Goal: Information Seeking & Learning: Learn about a topic

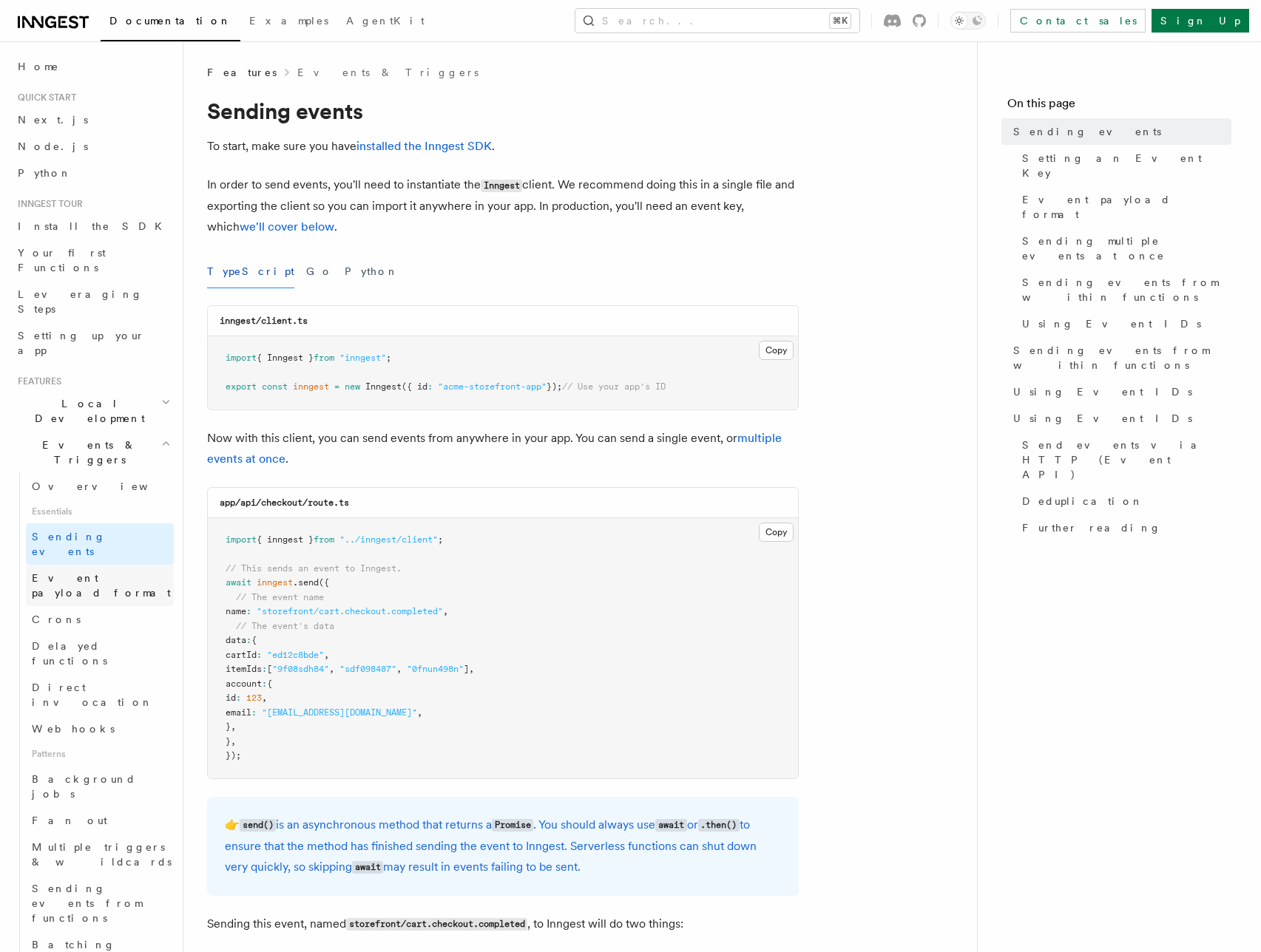
click at [106, 572] on span "Event payload format" at bounding box center [100, 585] width 139 height 27
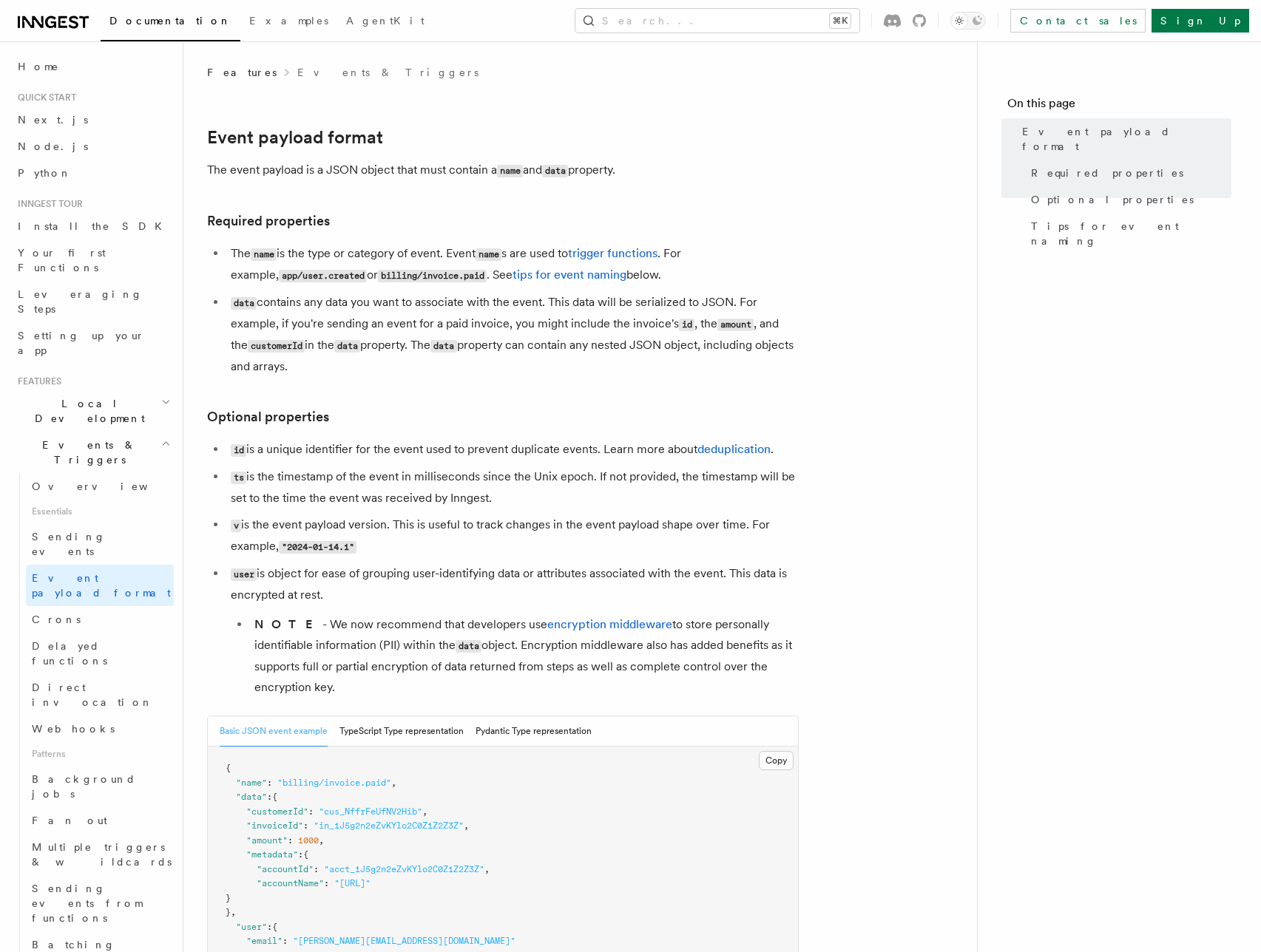
scroll to position [272, 0]
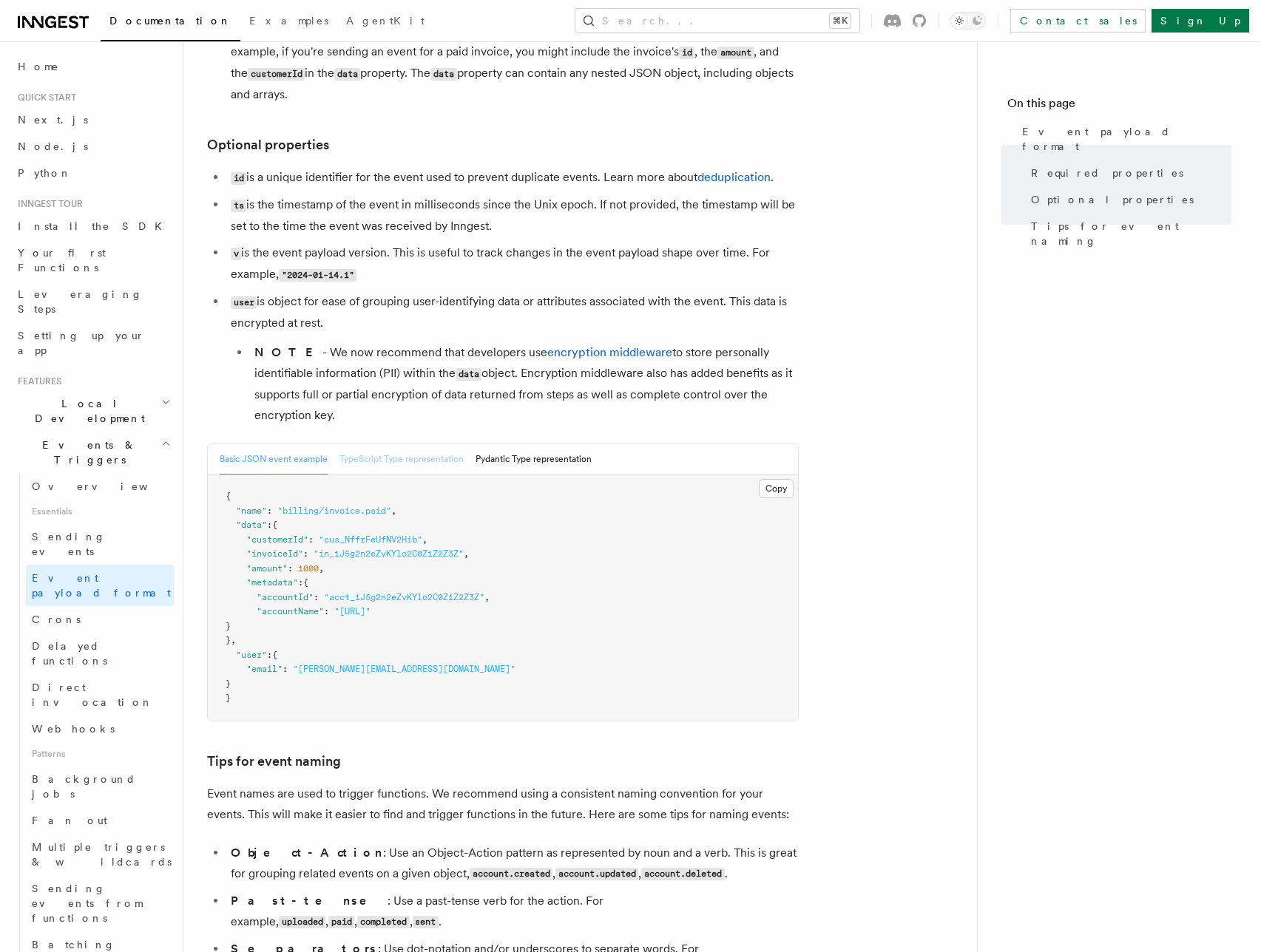
click at [446, 462] on button "TypeScript Type representation" at bounding box center [402, 460] width 124 height 30
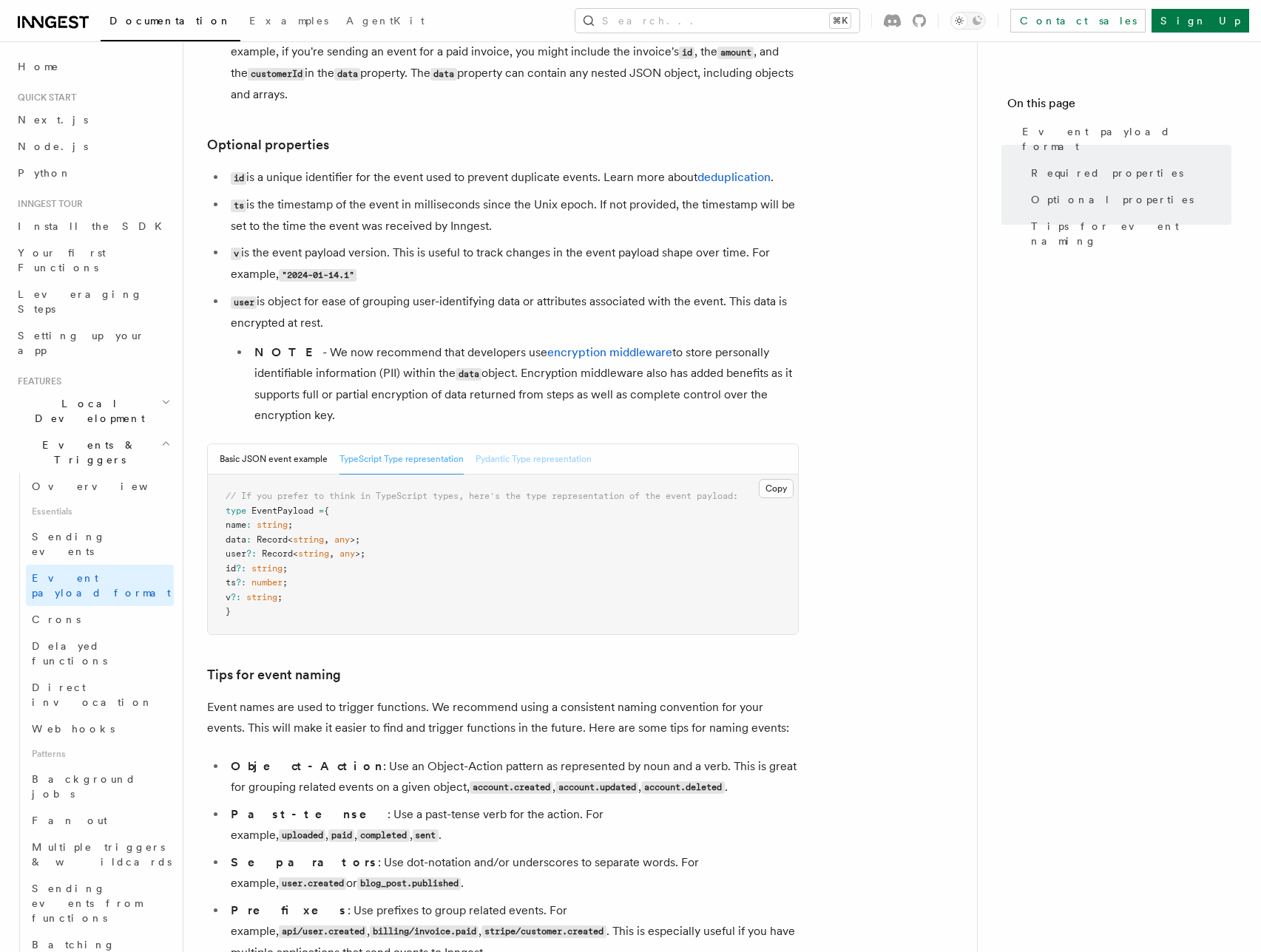
click at [542, 467] on button "Pydantic Type representation" at bounding box center [533, 460] width 116 height 30
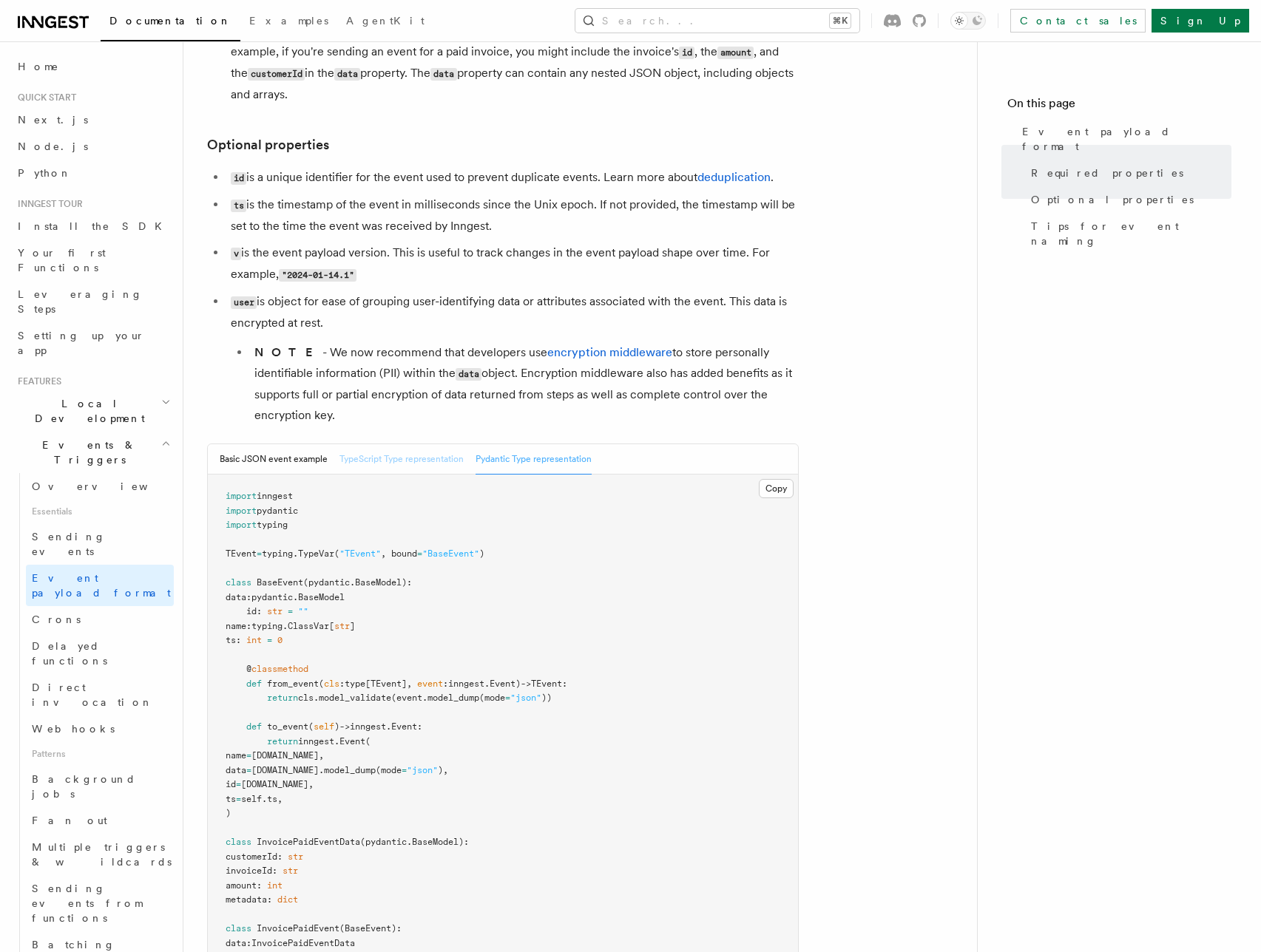
click at [405, 453] on button "TypeScript Type representation" at bounding box center [402, 460] width 124 height 30
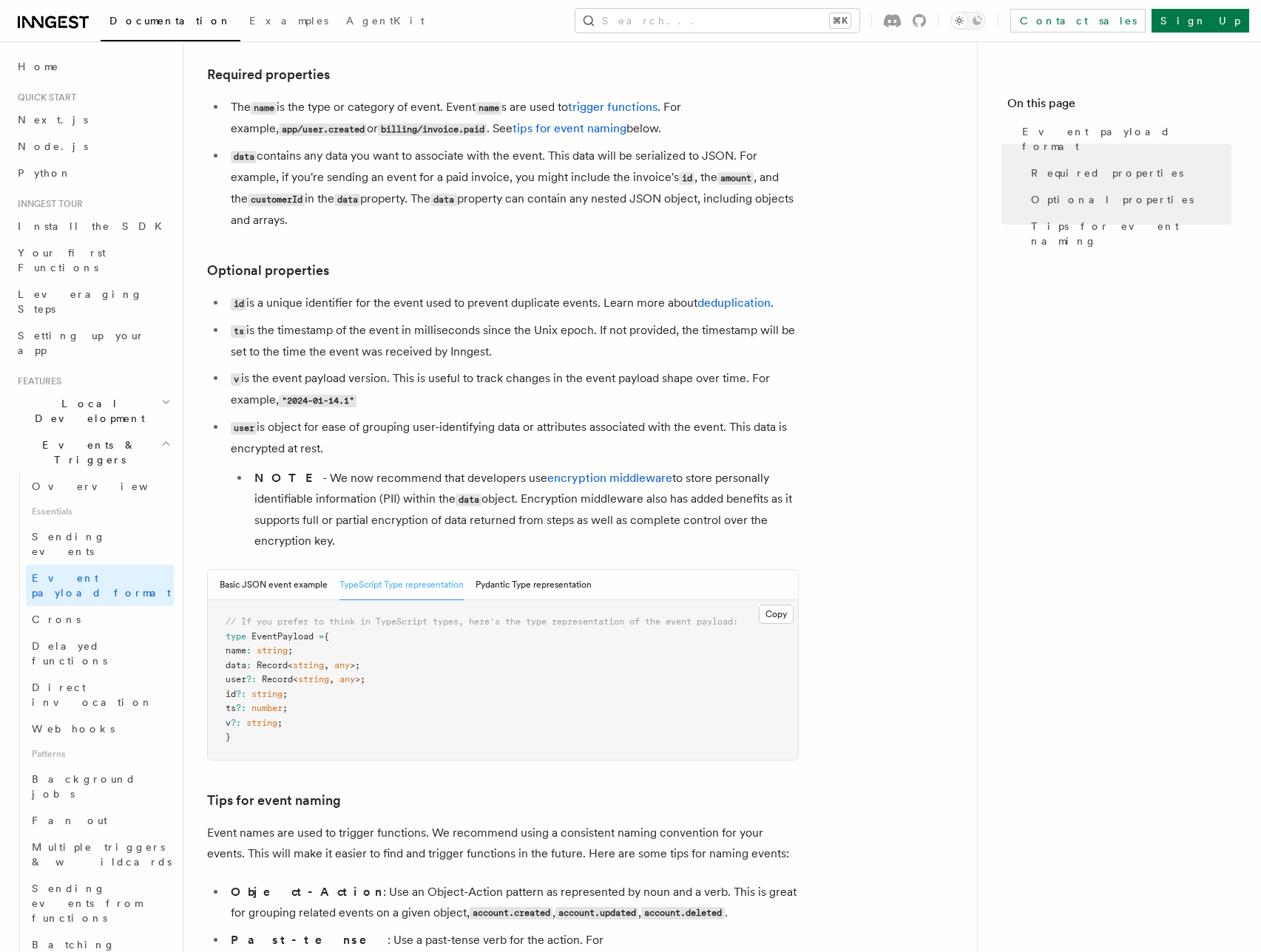
scroll to position [0, 0]
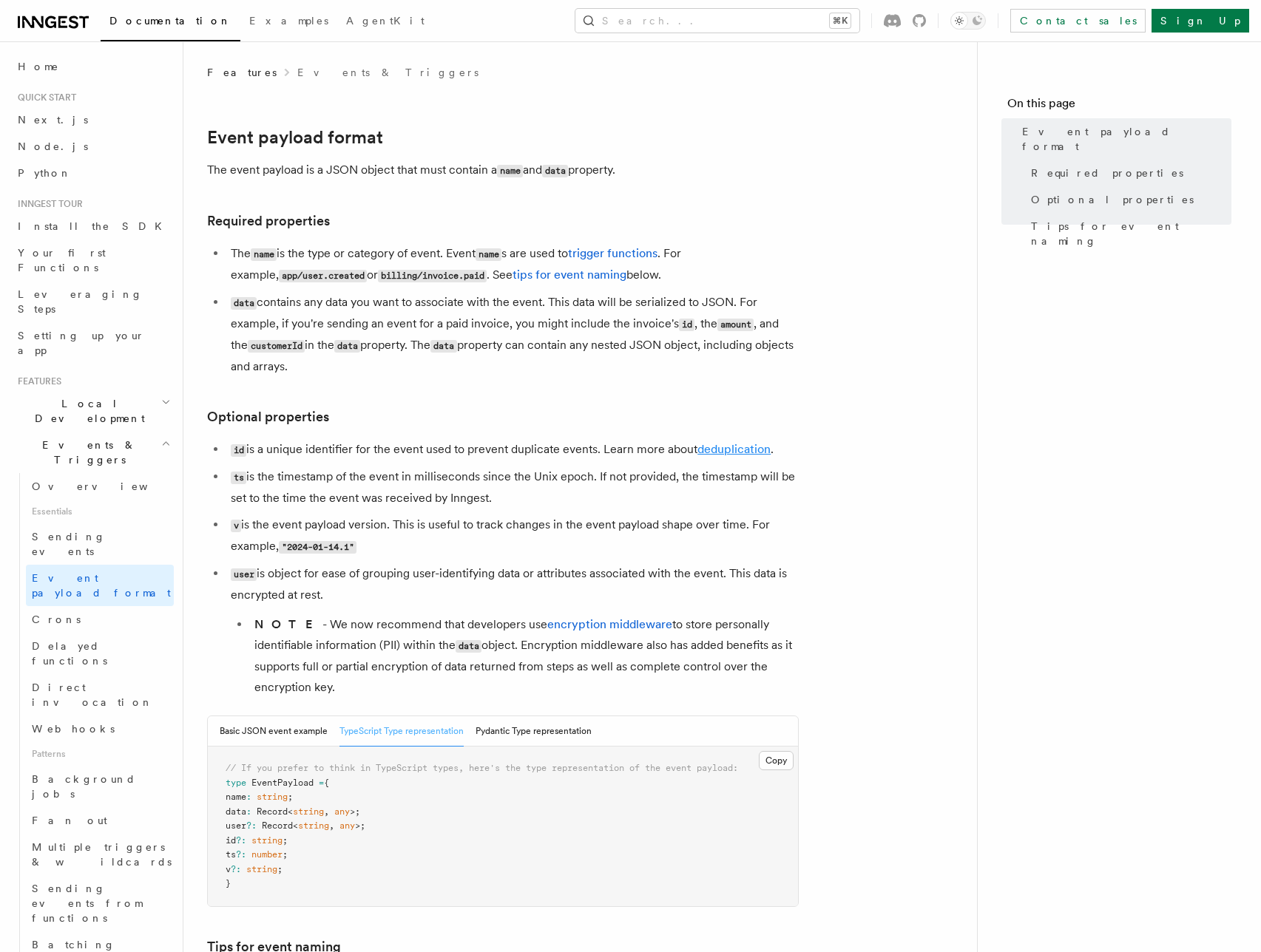
click at [729, 450] on link "deduplication" at bounding box center [734, 449] width 73 height 14
click at [84, 606] on link "Crons" at bounding box center [100, 620] width 148 height 27
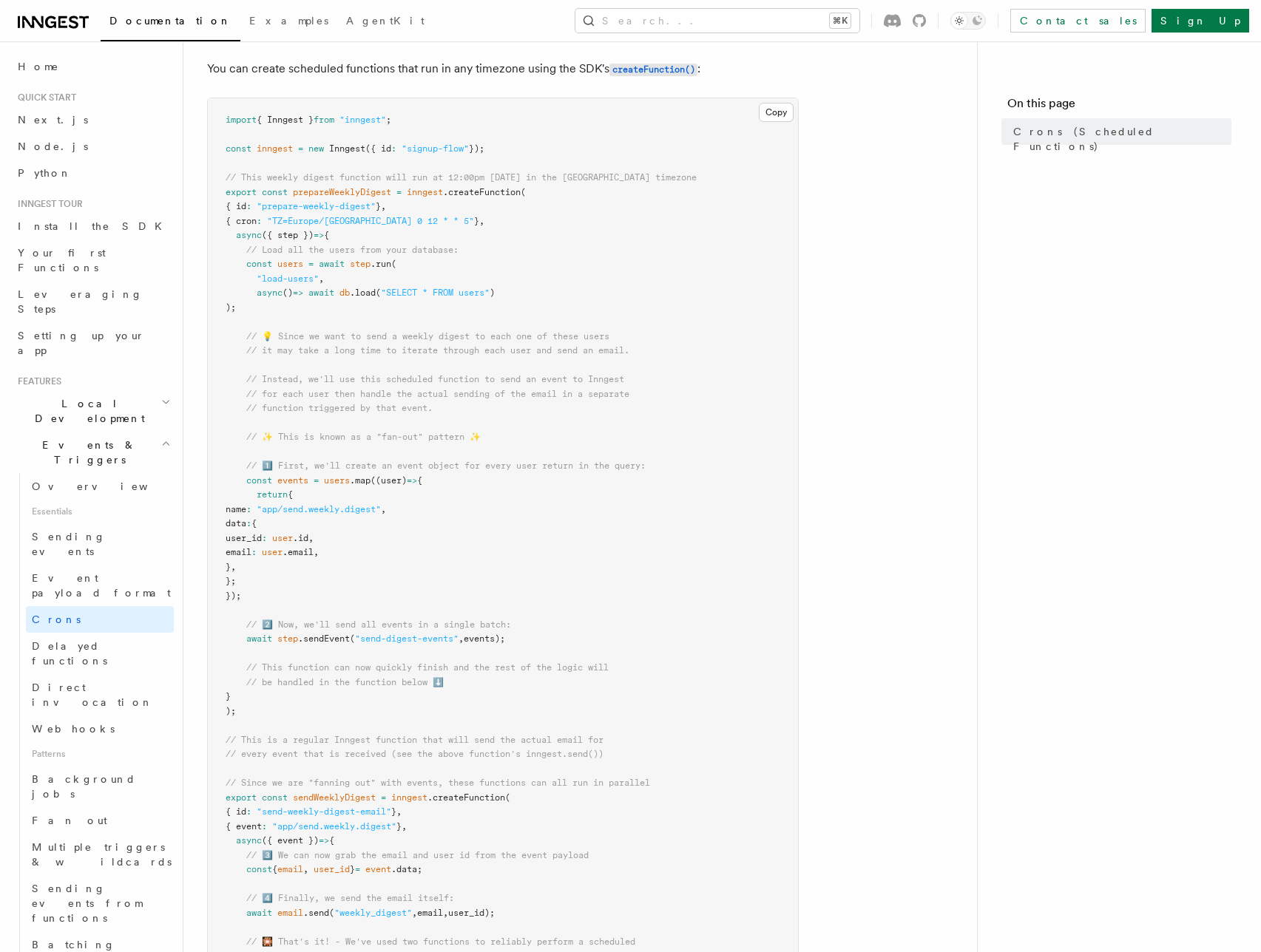
scroll to position [269, 0]
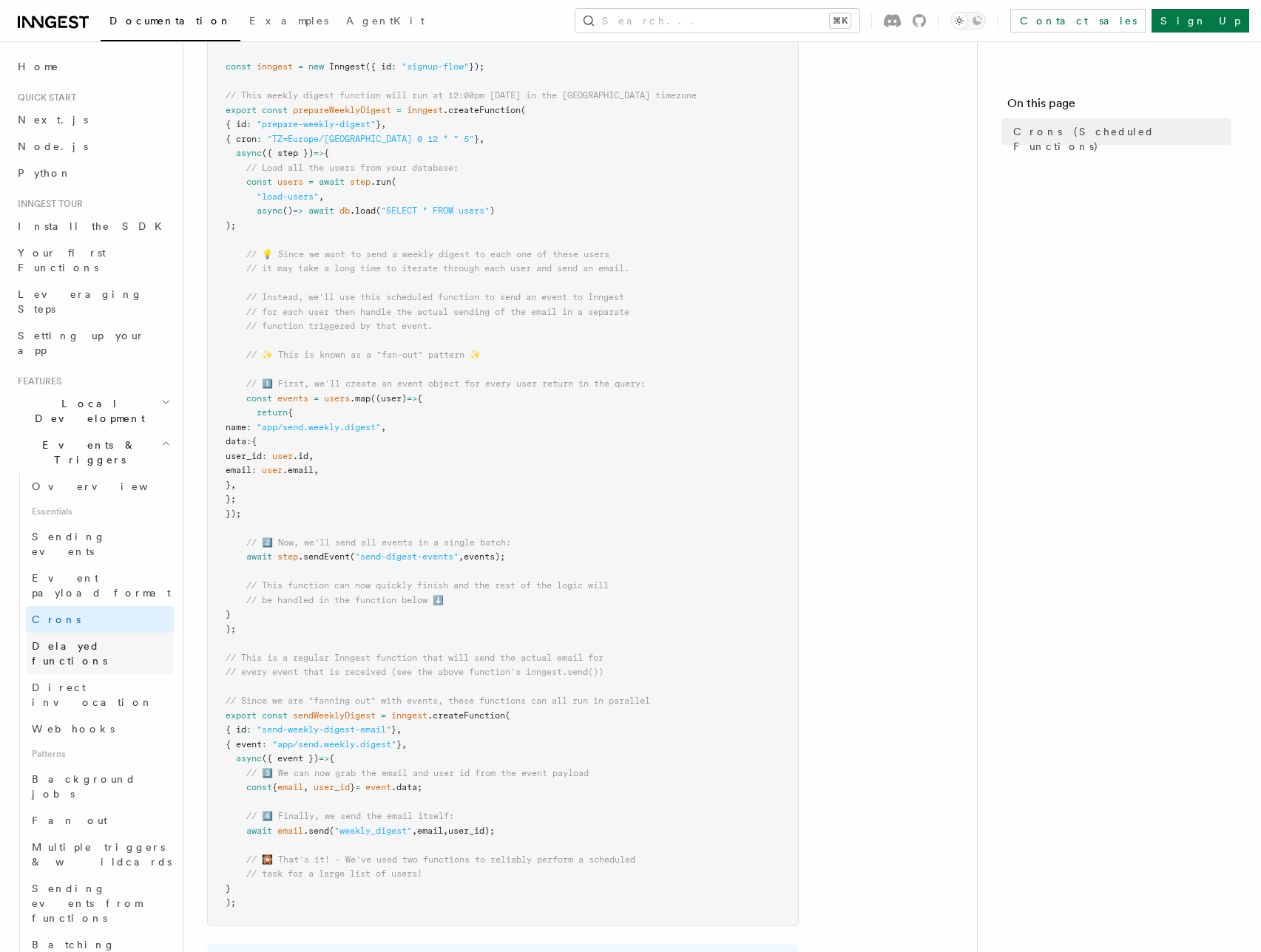
click at [90, 640] on span "Delayed functions" at bounding box center [69, 654] width 76 height 27
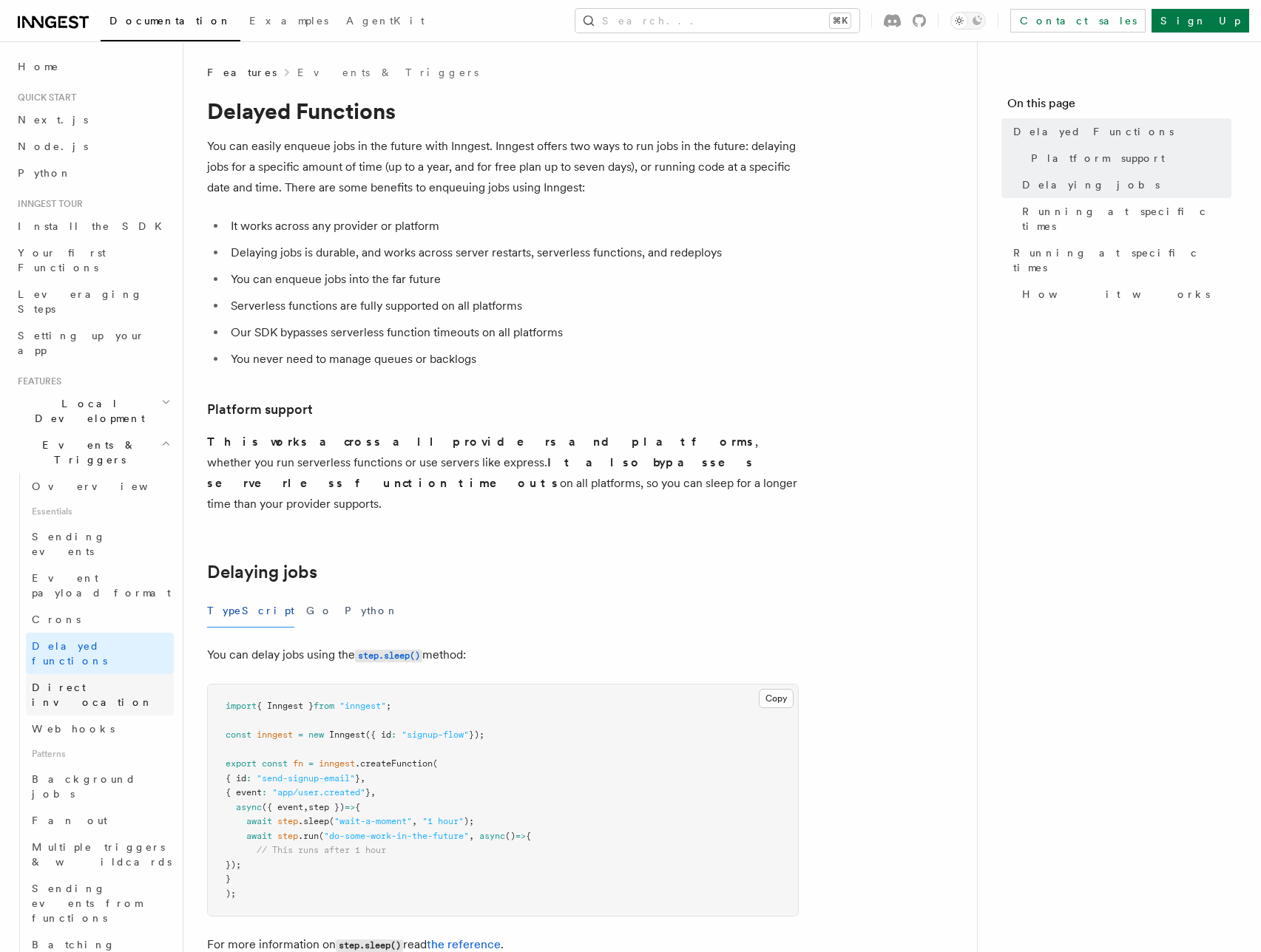
click at [91, 681] on span "Direct invocation" at bounding box center [92, 695] width 121 height 27
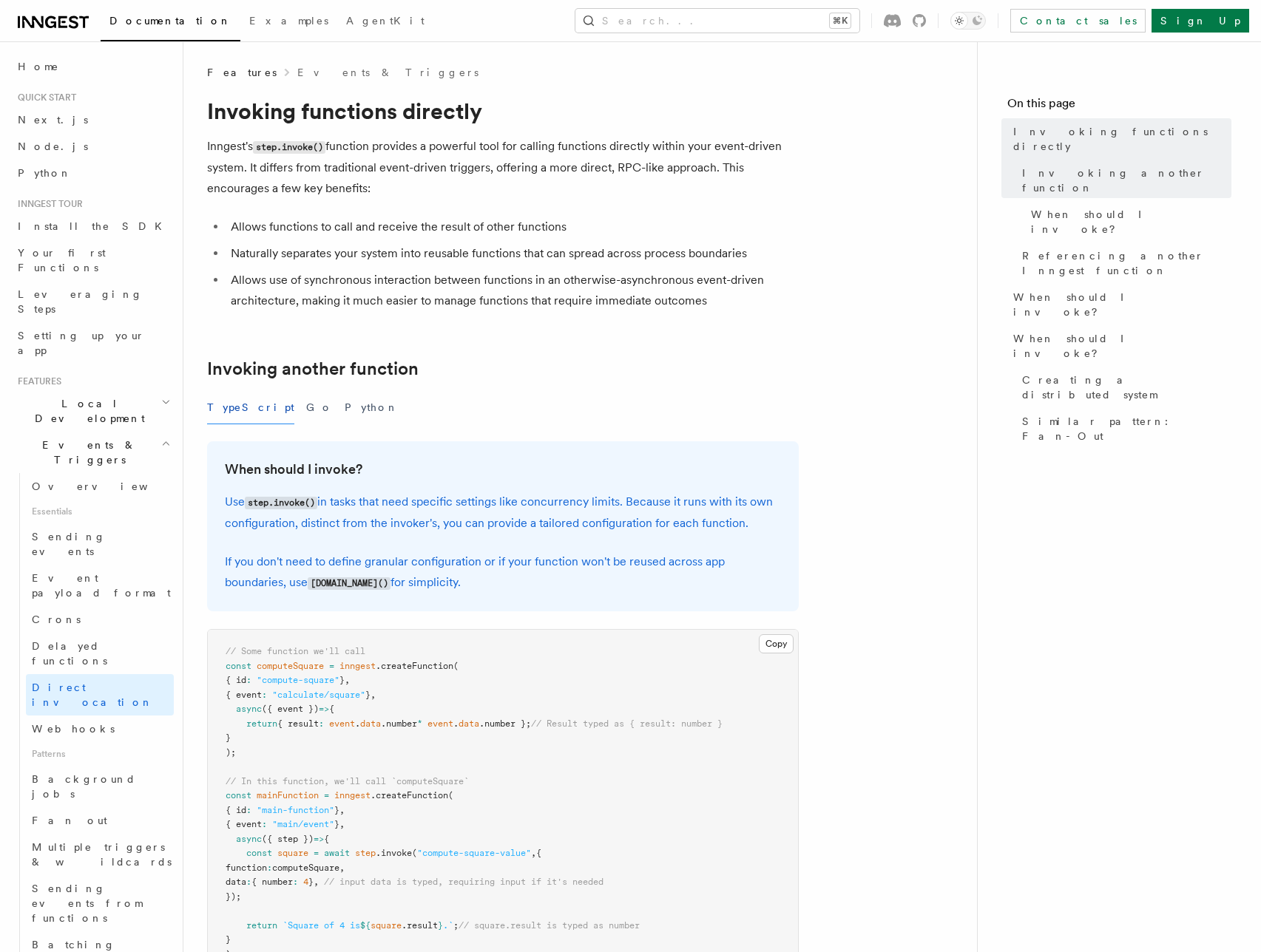
click at [97, 391] on h2 "Local Development" at bounding box center [93, 411] width 162 height 41
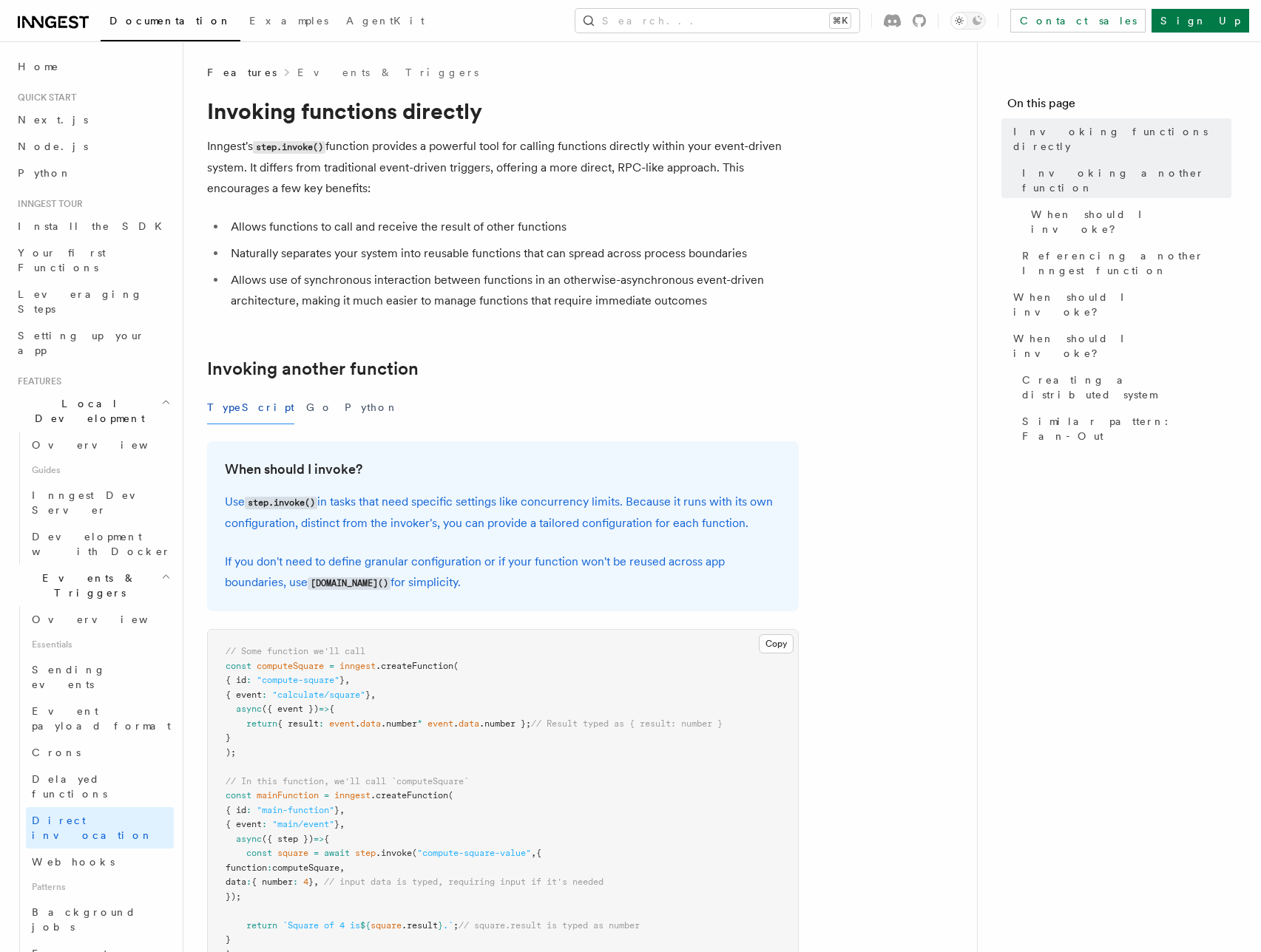
click at [97, 397] on span "Local Development" at bounding box center [86, 411] width 149 height 29
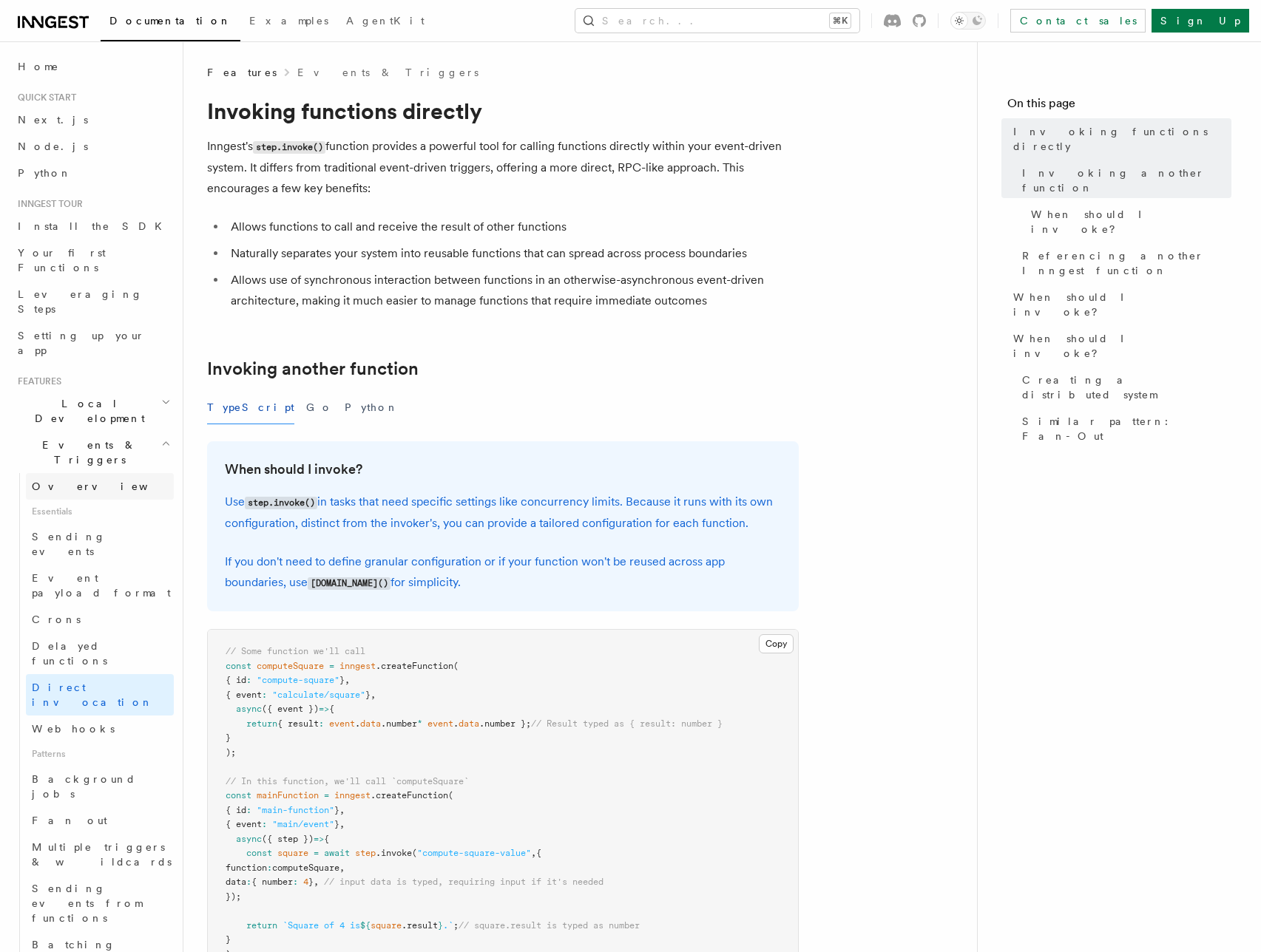
click at [91, 473] on link "Overview" at bounding box center [100, 486] width 148 height 27
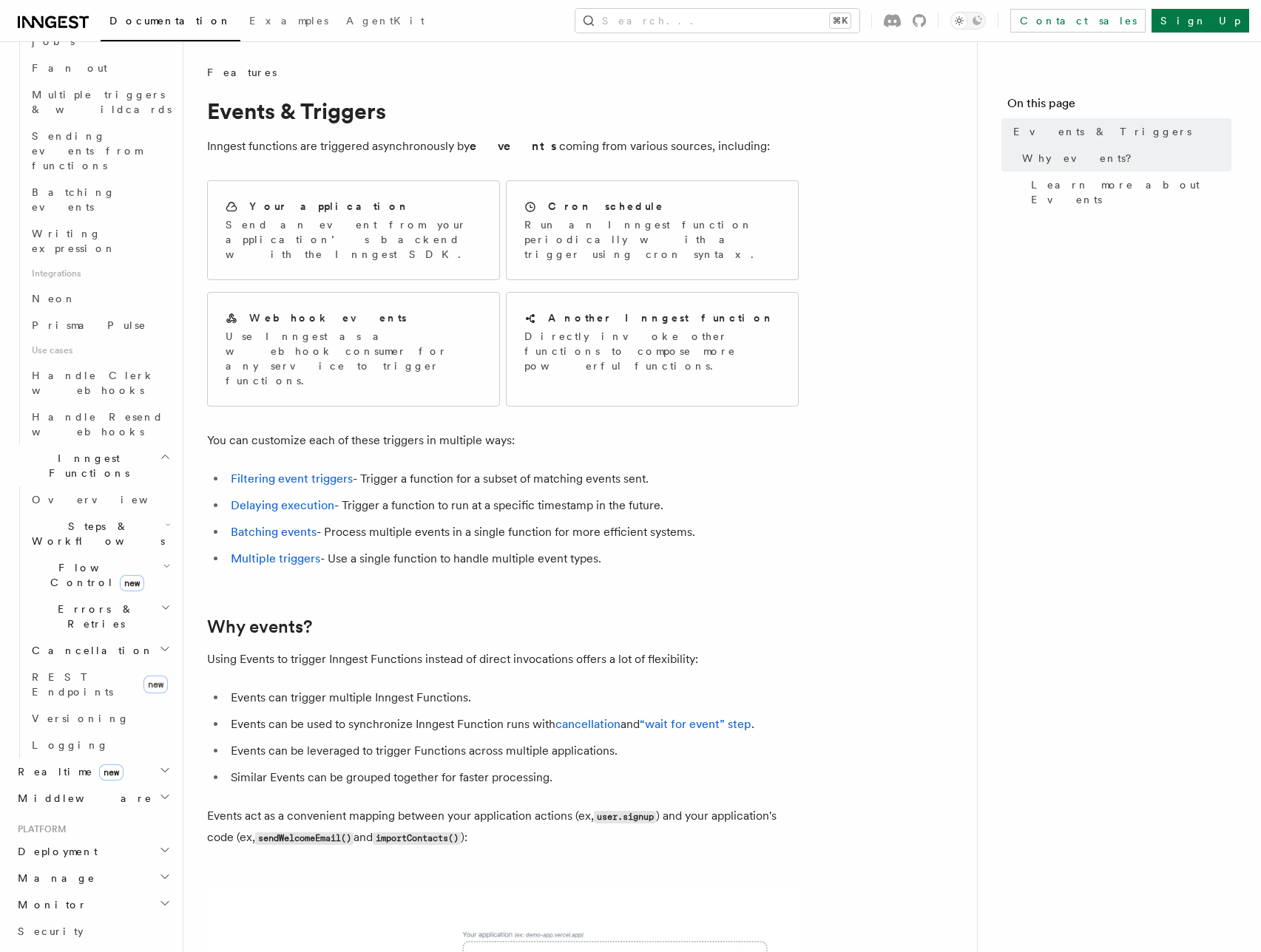
scroll to position [283, 0]
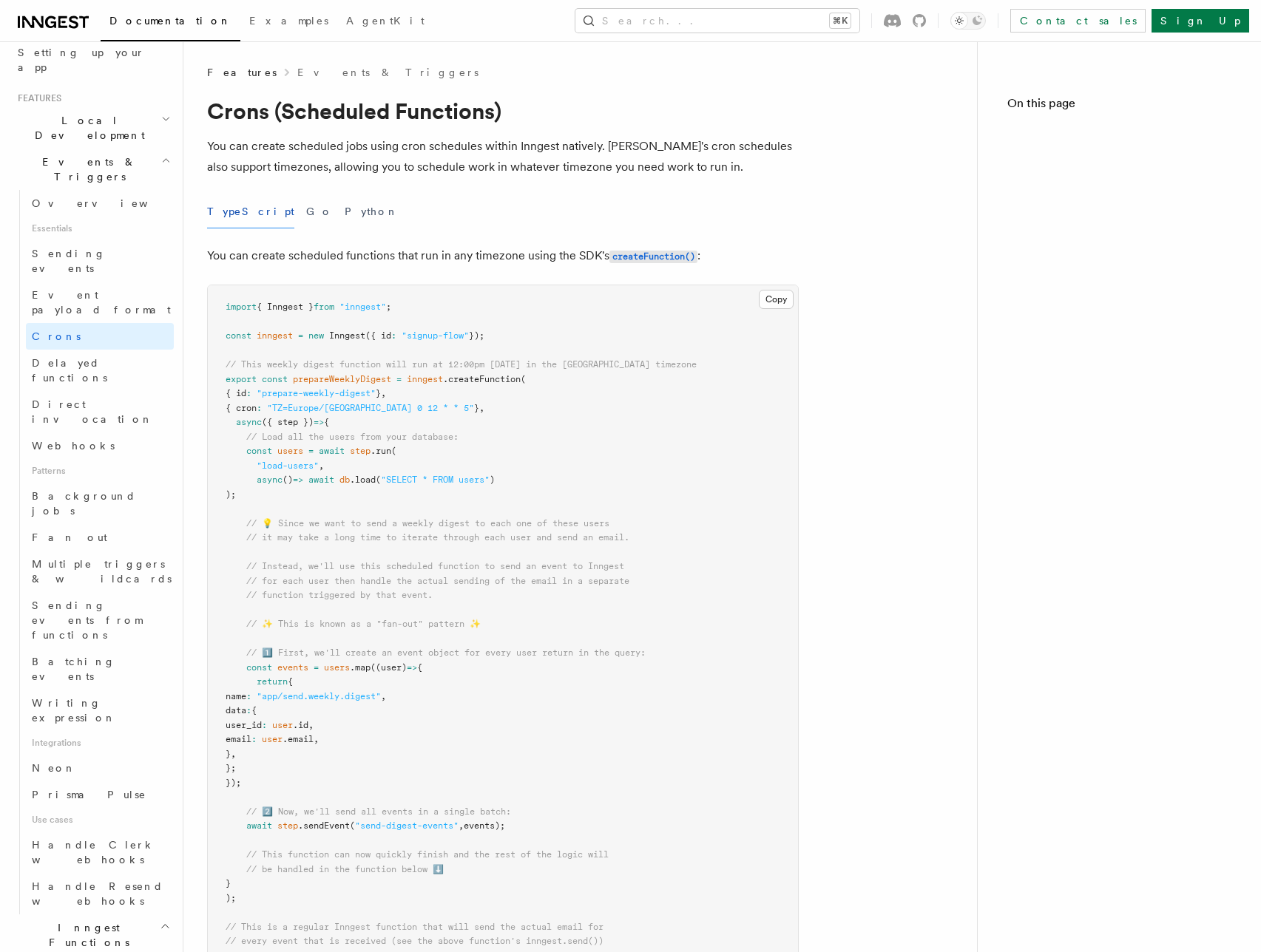
scroll to position [269, 0]
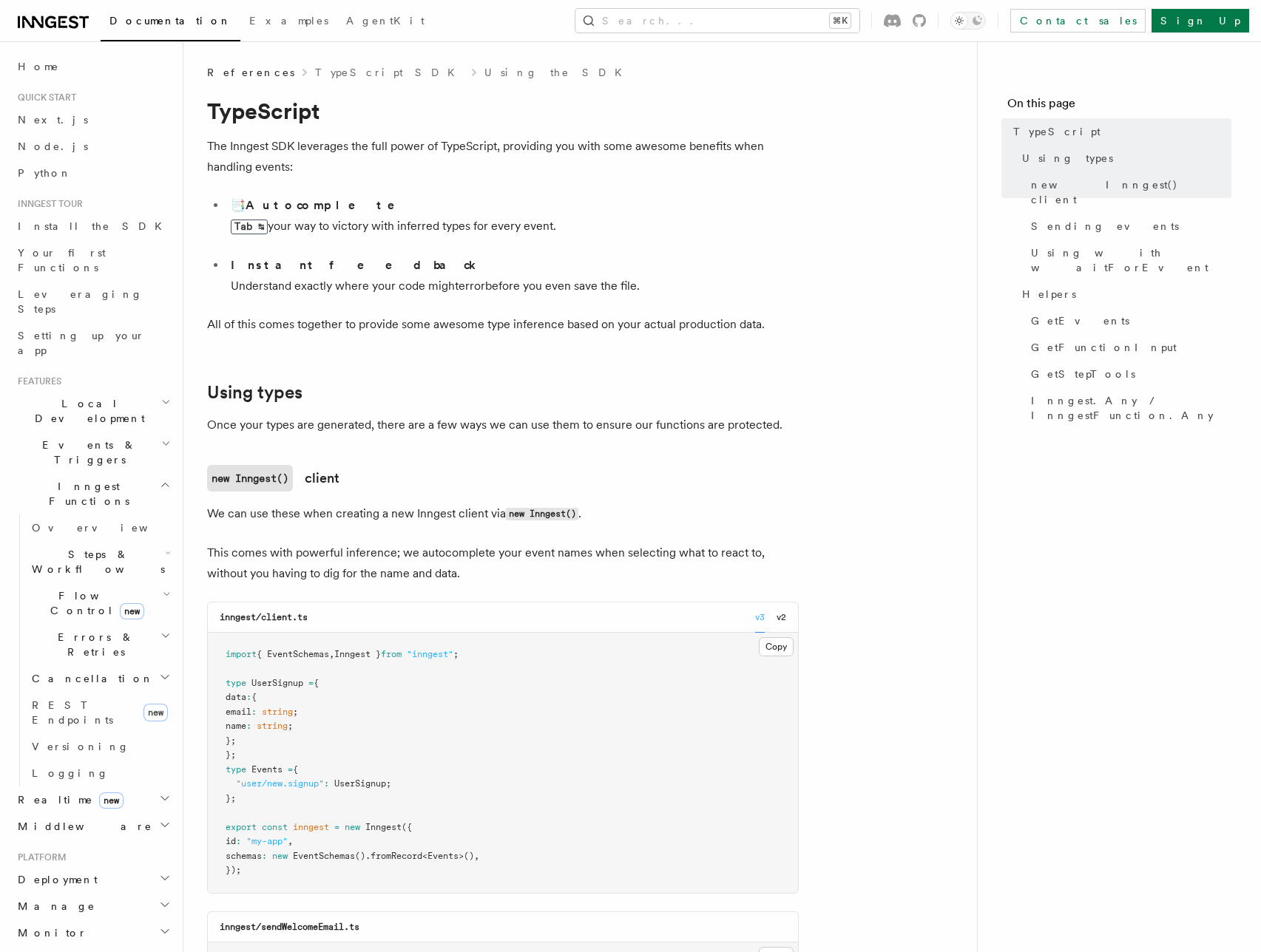
scroll to position [246, 0]
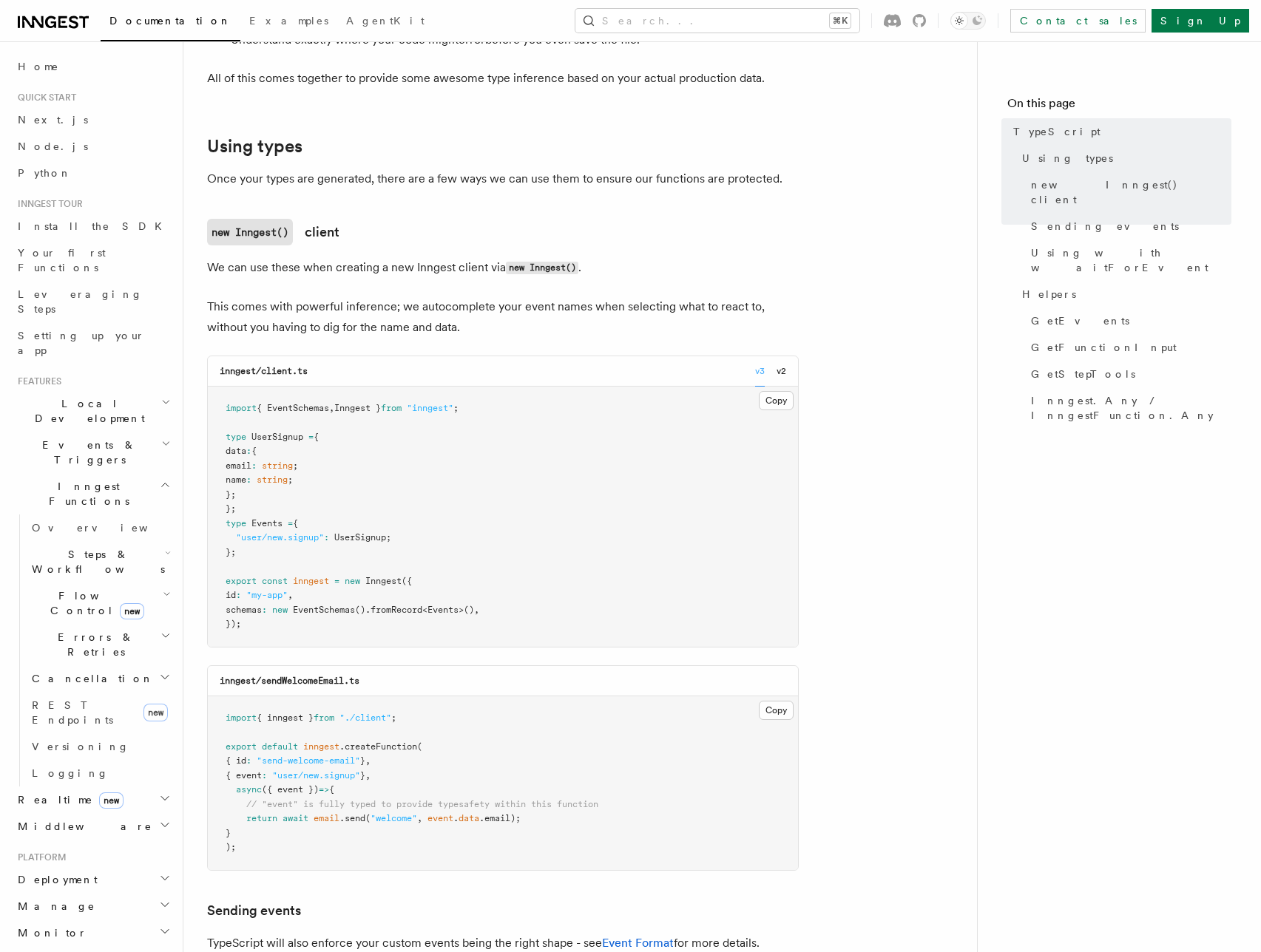
click at [556, 480] on pre "import { EventSchemas , Inngest } from "inngest" ; type UserSignup = { data : {…" at bounding box center [502, 516] width 590 height 260
